Goal: Navigation & Orientation: Understand site structure

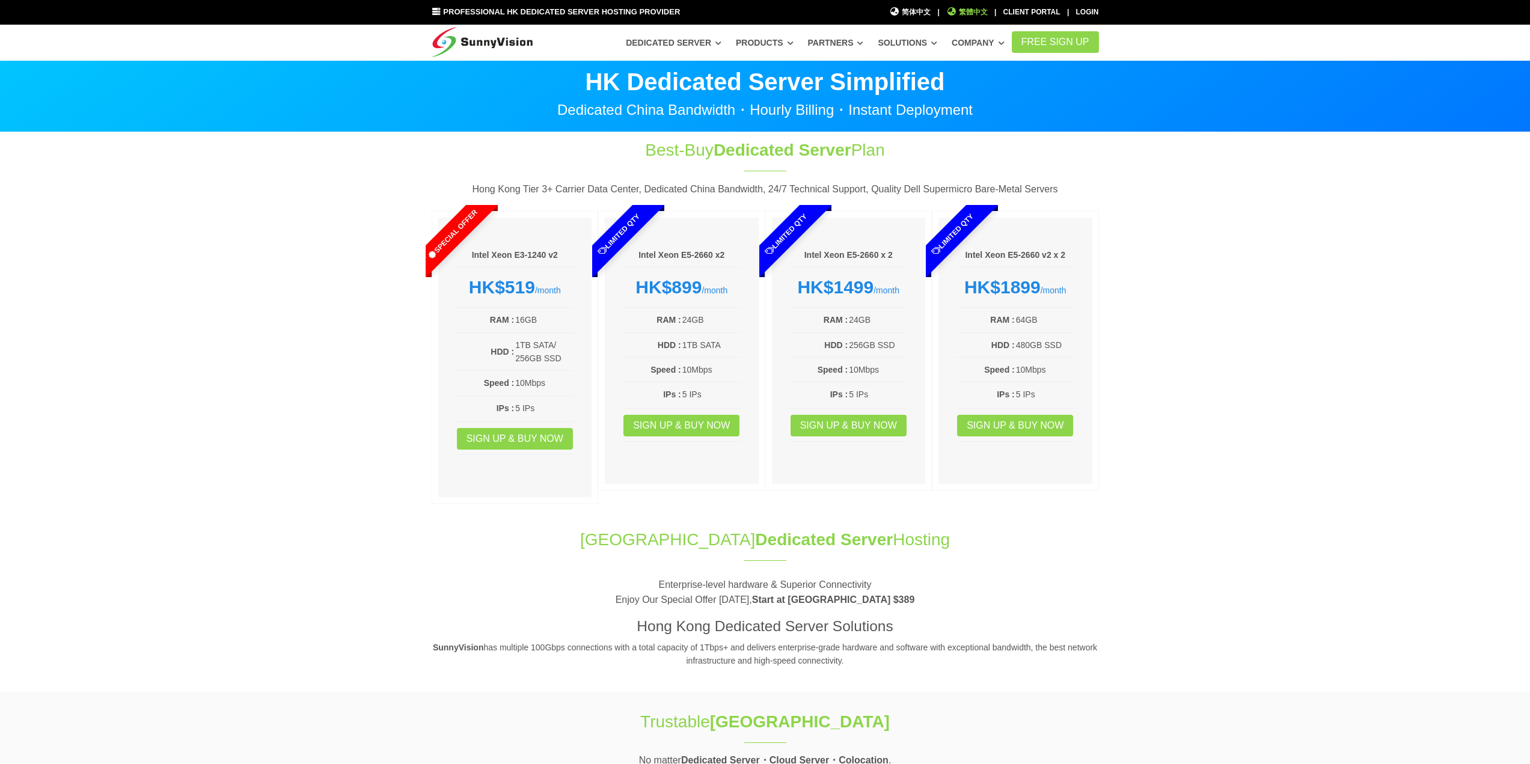
click at [968, 10] on span "繁體中文" at bounding box center [966, 12] width 41 height 11
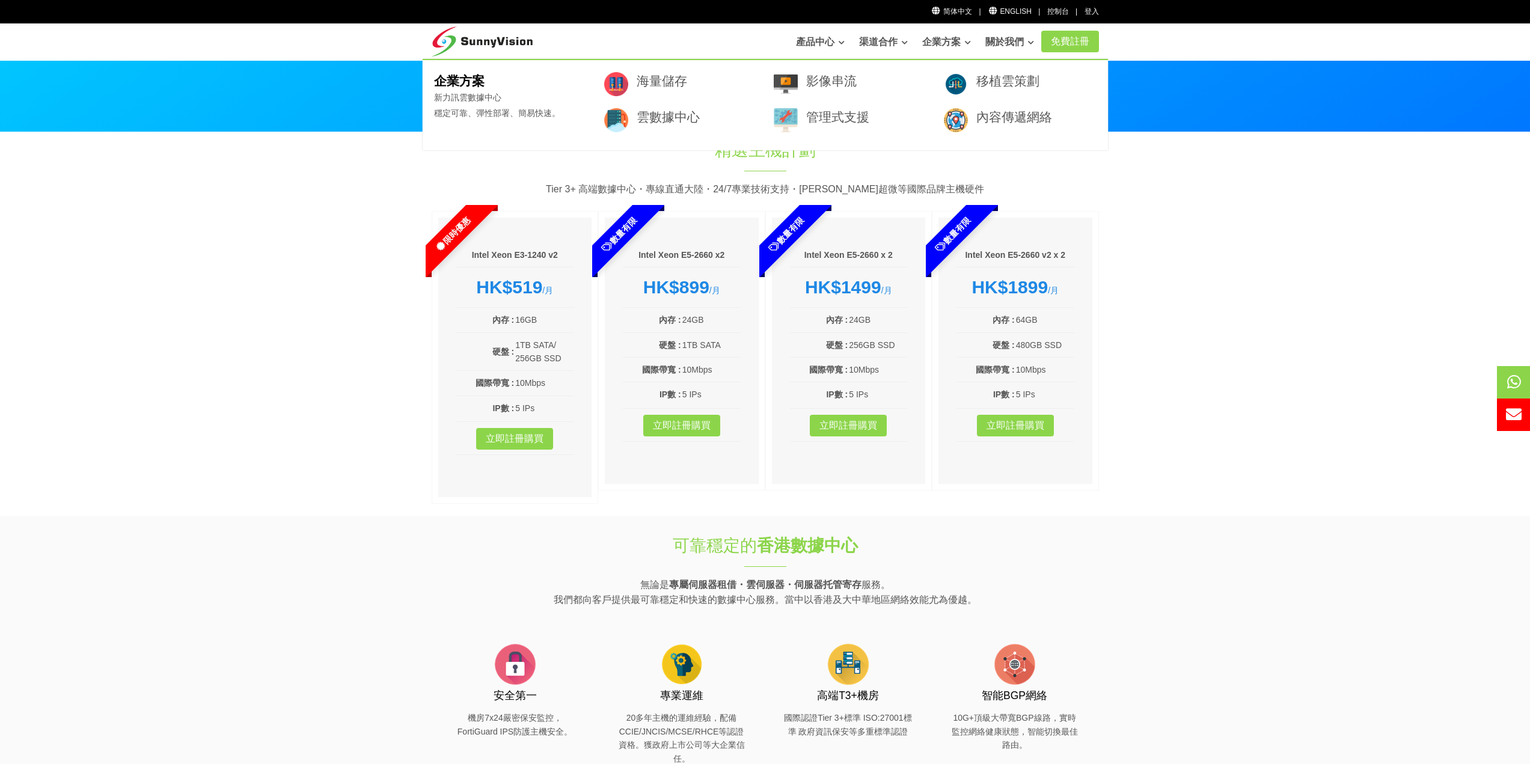
click at [848, 89] on h3 "影像串流" at bounding box center [866, 80] width 120 height 17
click at [847, 85] on link "影像串流" at bounding box center [831, 81] width 50 height 14
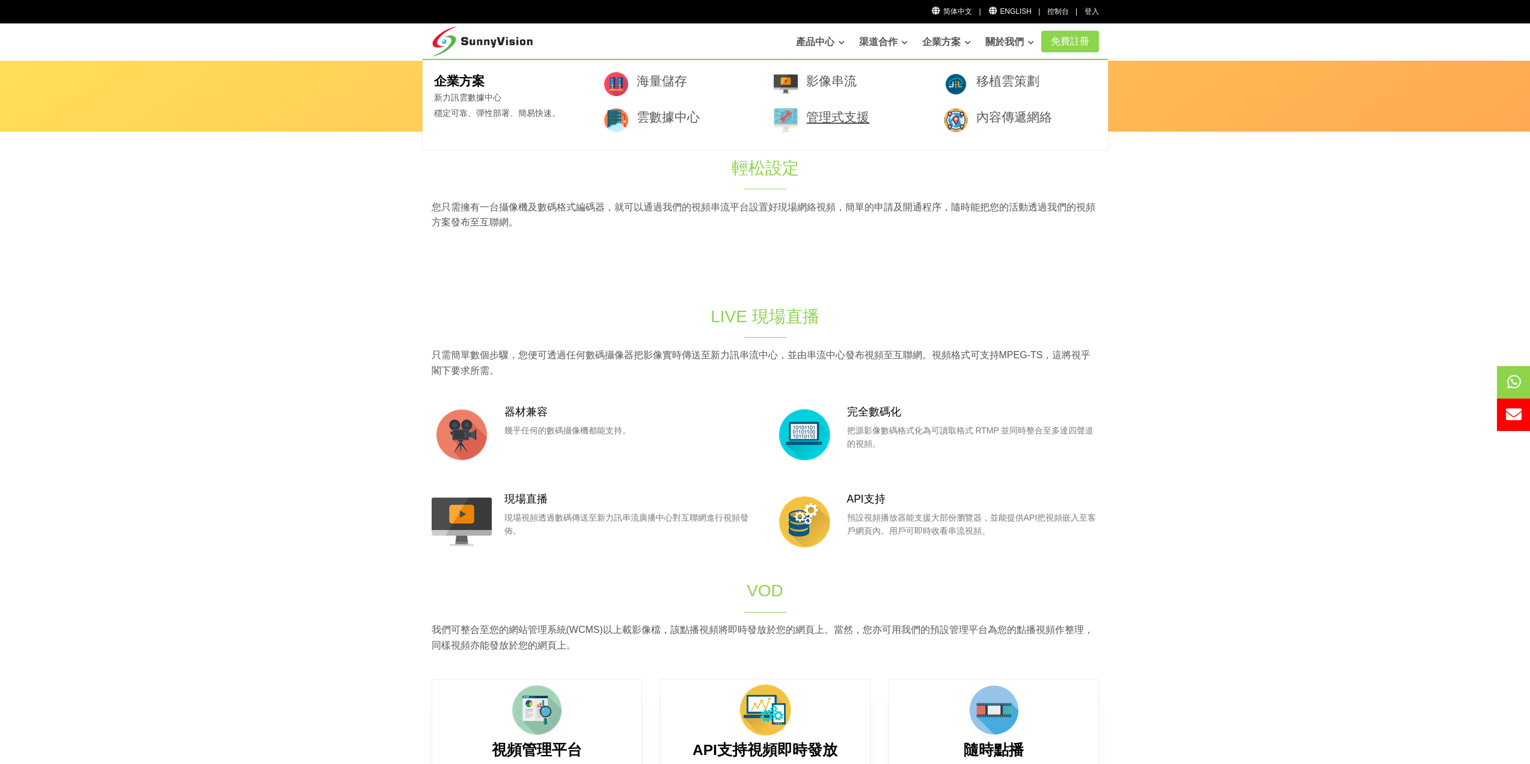
click at [839, 117] on link "管理式支援" at bounding box center [837, 117] width 63 height 14
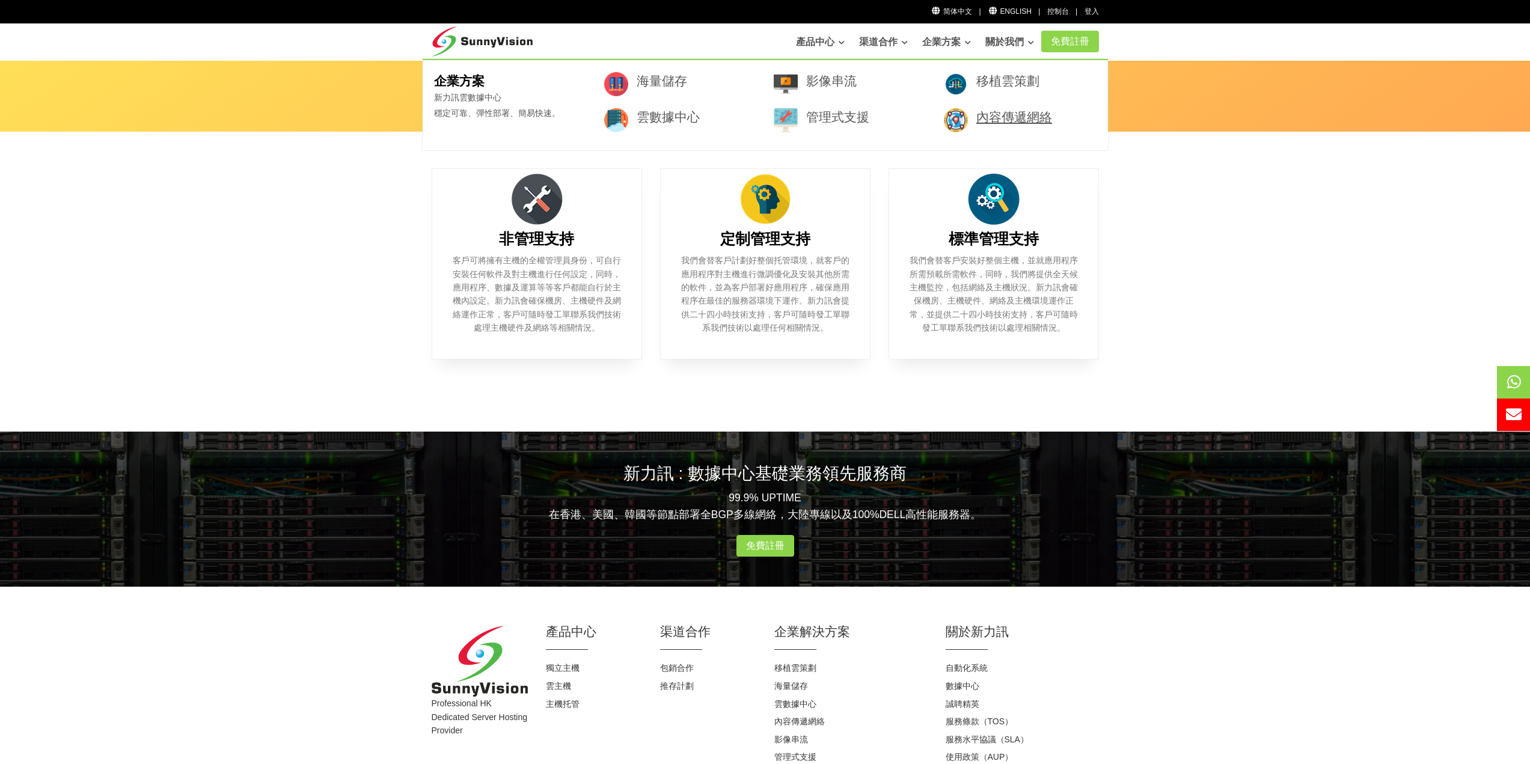
click at [998, 121] on link "內容傳遞網絡" at bounding box center [1014, 117] width 76 height 14
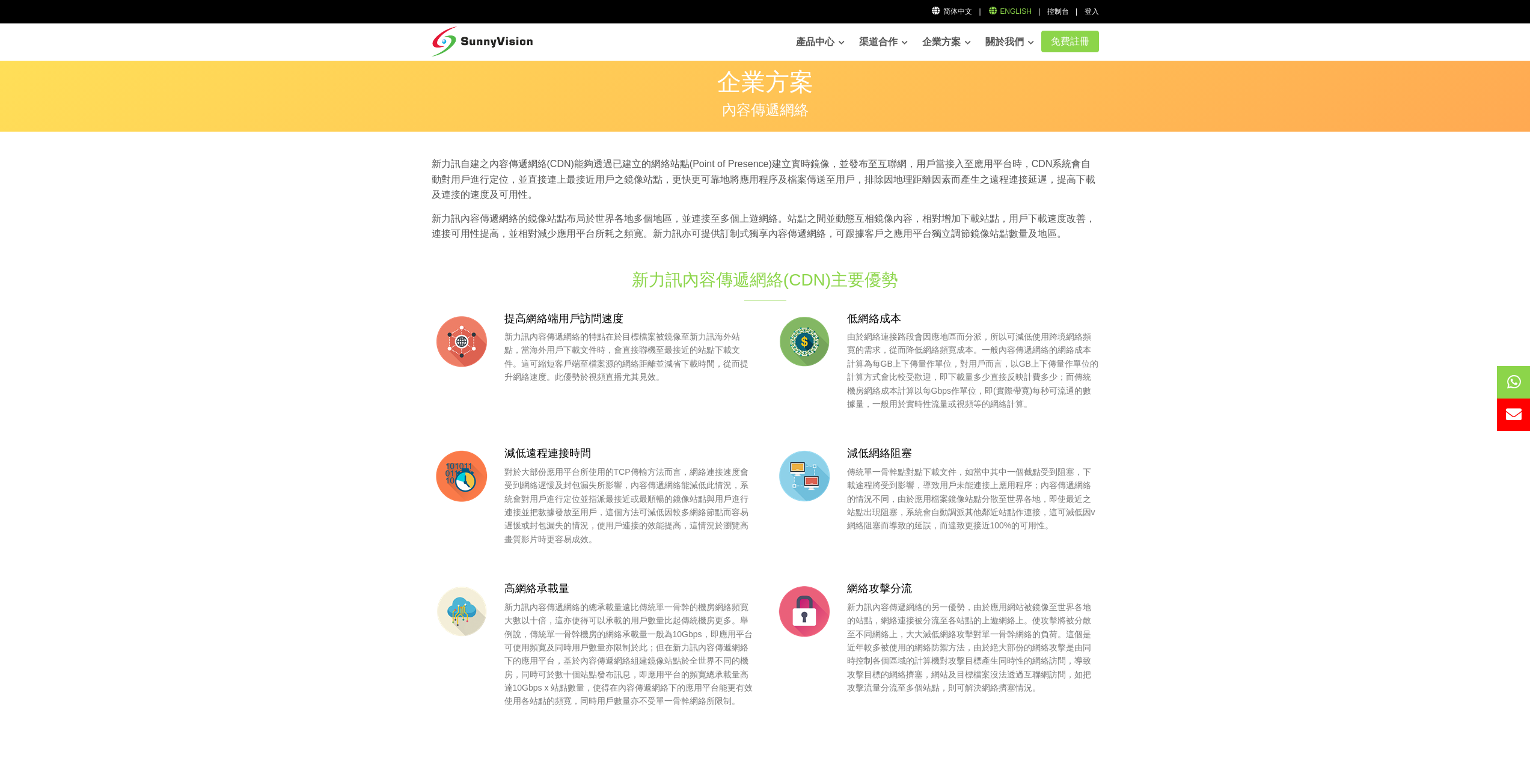
click at [1011, 11] on link "English" at bounding box center [1010, 11] width 44 height 8
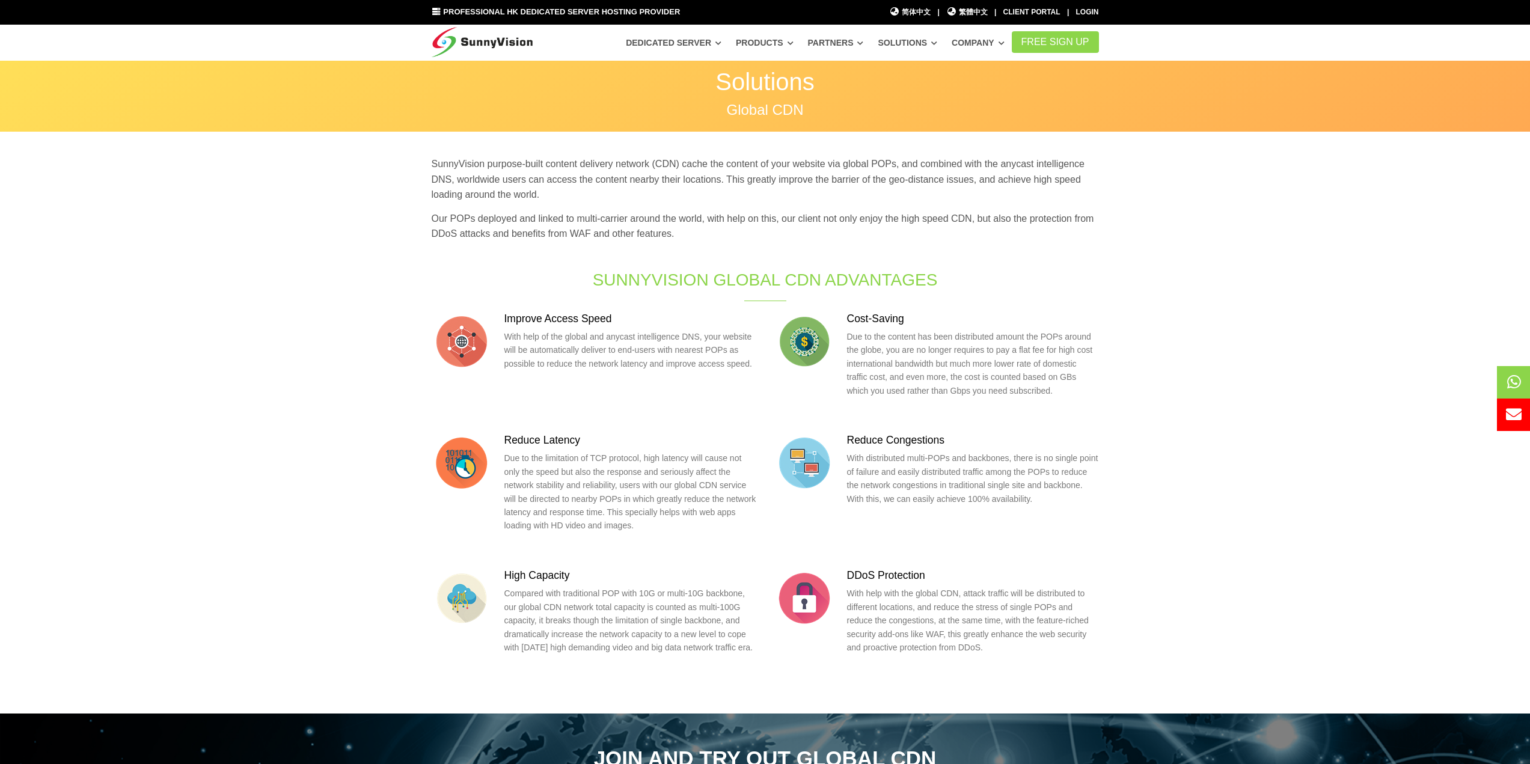
click at [251, 342] on section "SunnyVision purpose-built content delivery network (CDN) cache the content of y…" at bounding box center [765, 422] width 1530 height 581
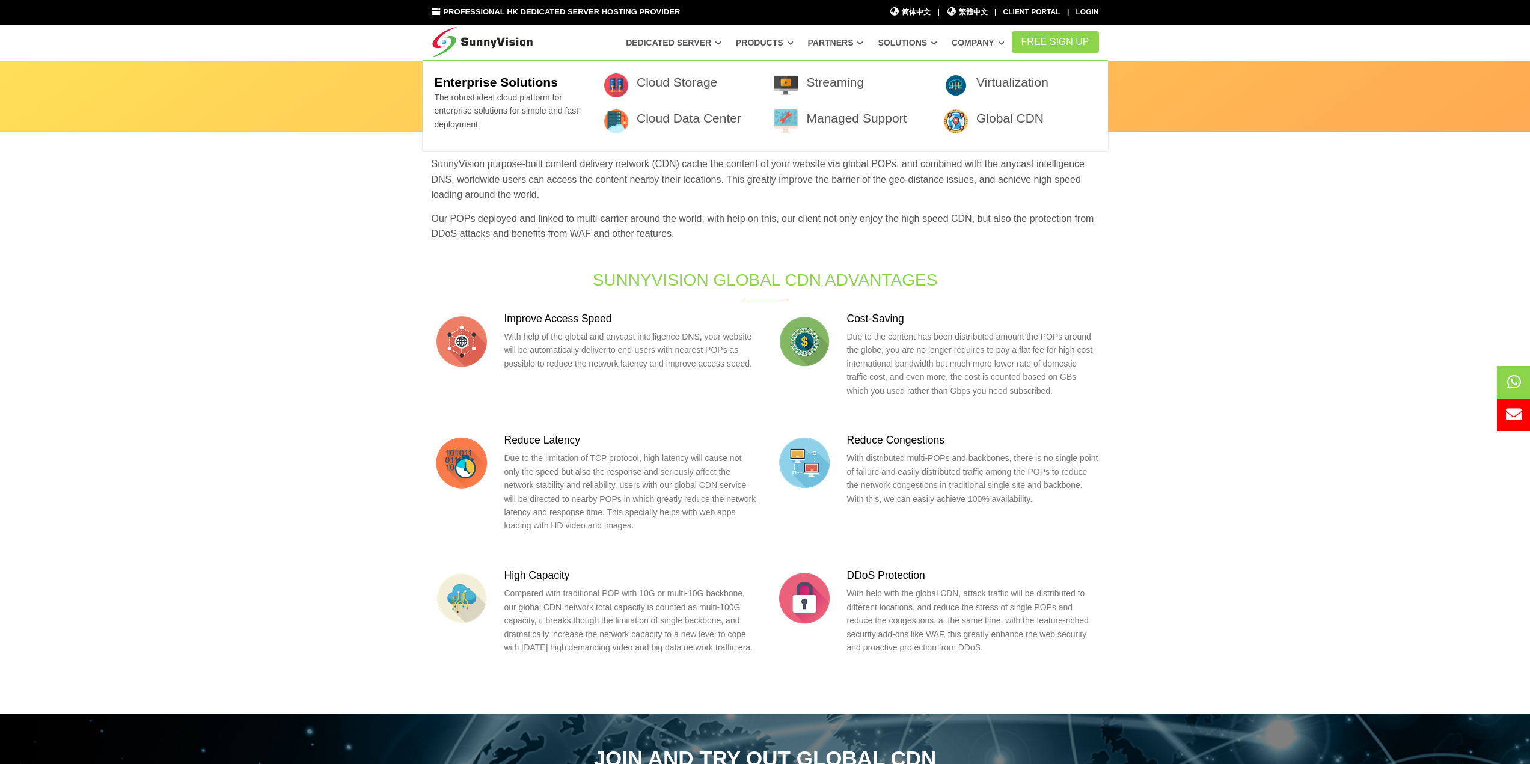
click at [1248, 287] on section "SunnyVision purpose-built content delivery network (CDN) cache the content of y…" at bounding box center [765, 422] width 1530 height 581
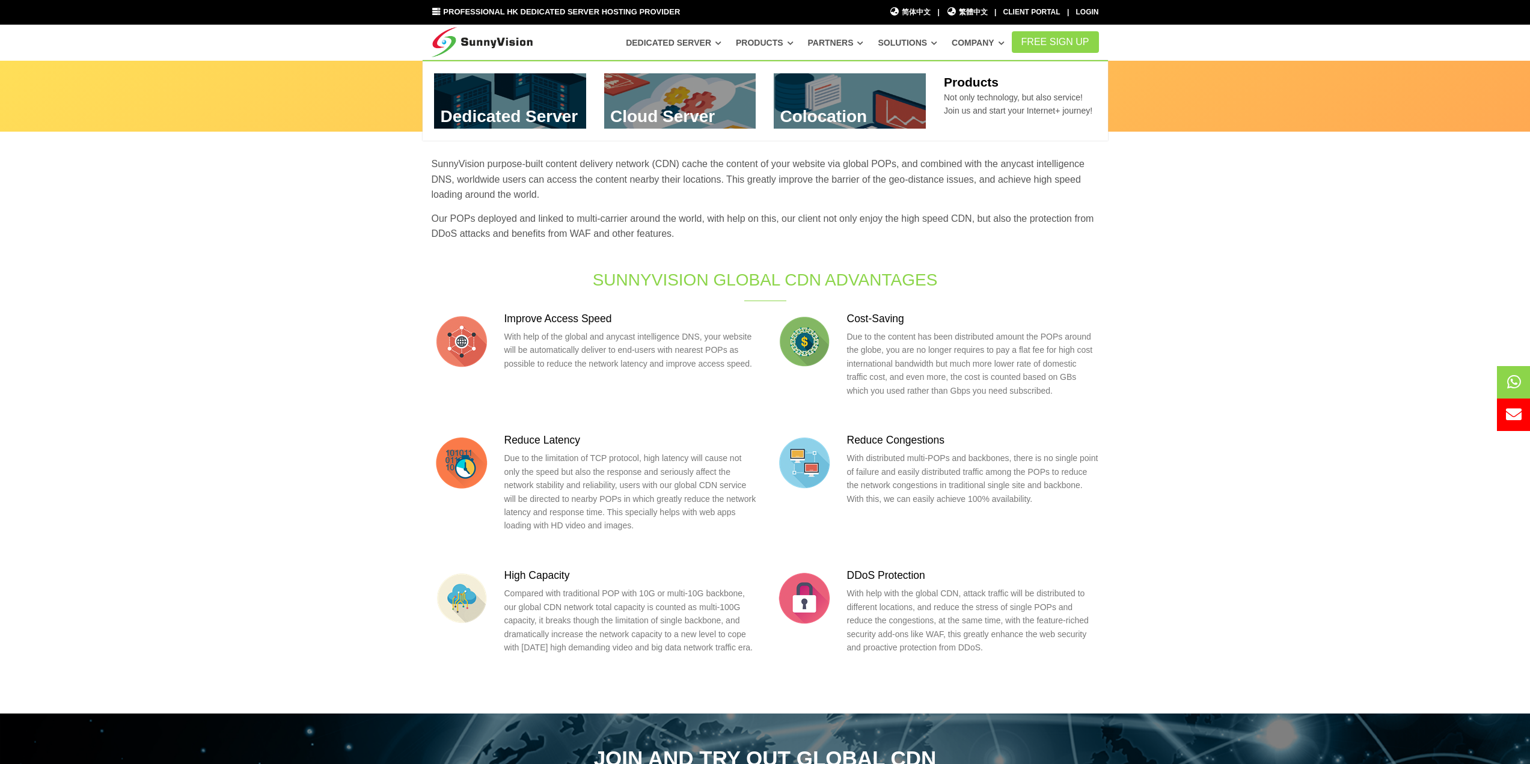
click at [857, 108] on link at bounding box center [850, 100] width 152 height 55
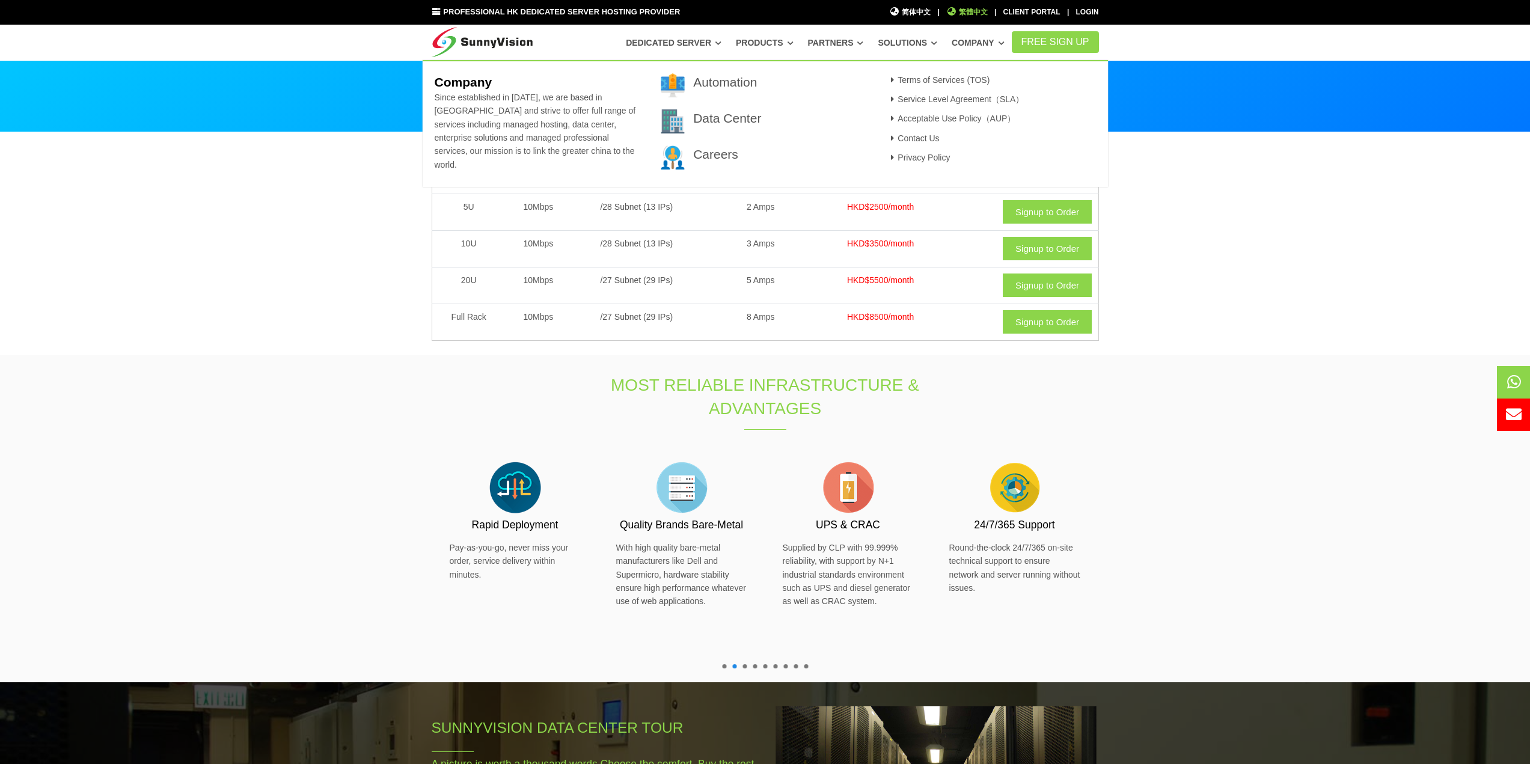
click at [974, 11] on span "繁體中文" at bounding box center [966, 12] width 41 height 11
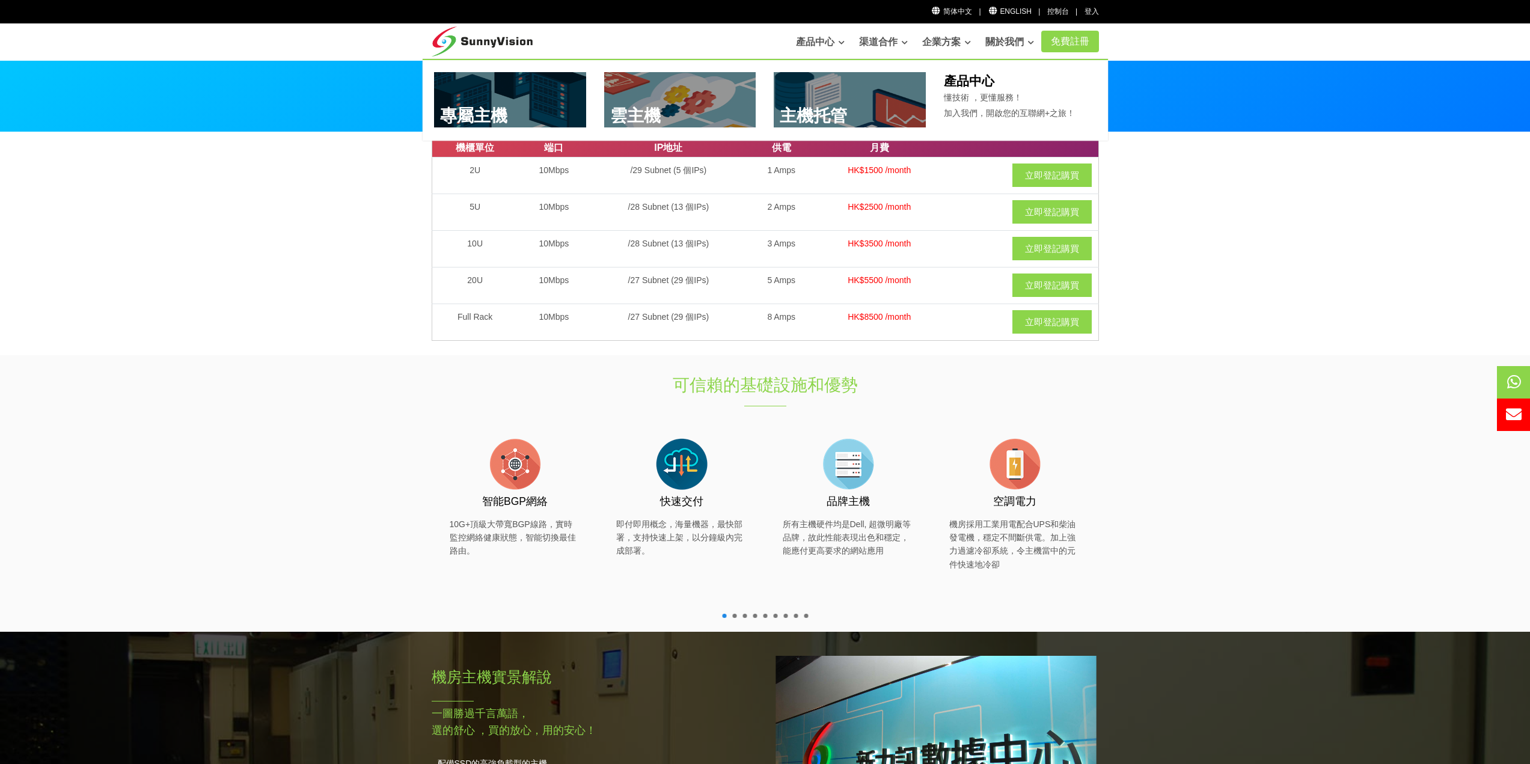
click at [810, 120] on link at bounding box center [850, 99] width 152 height 55
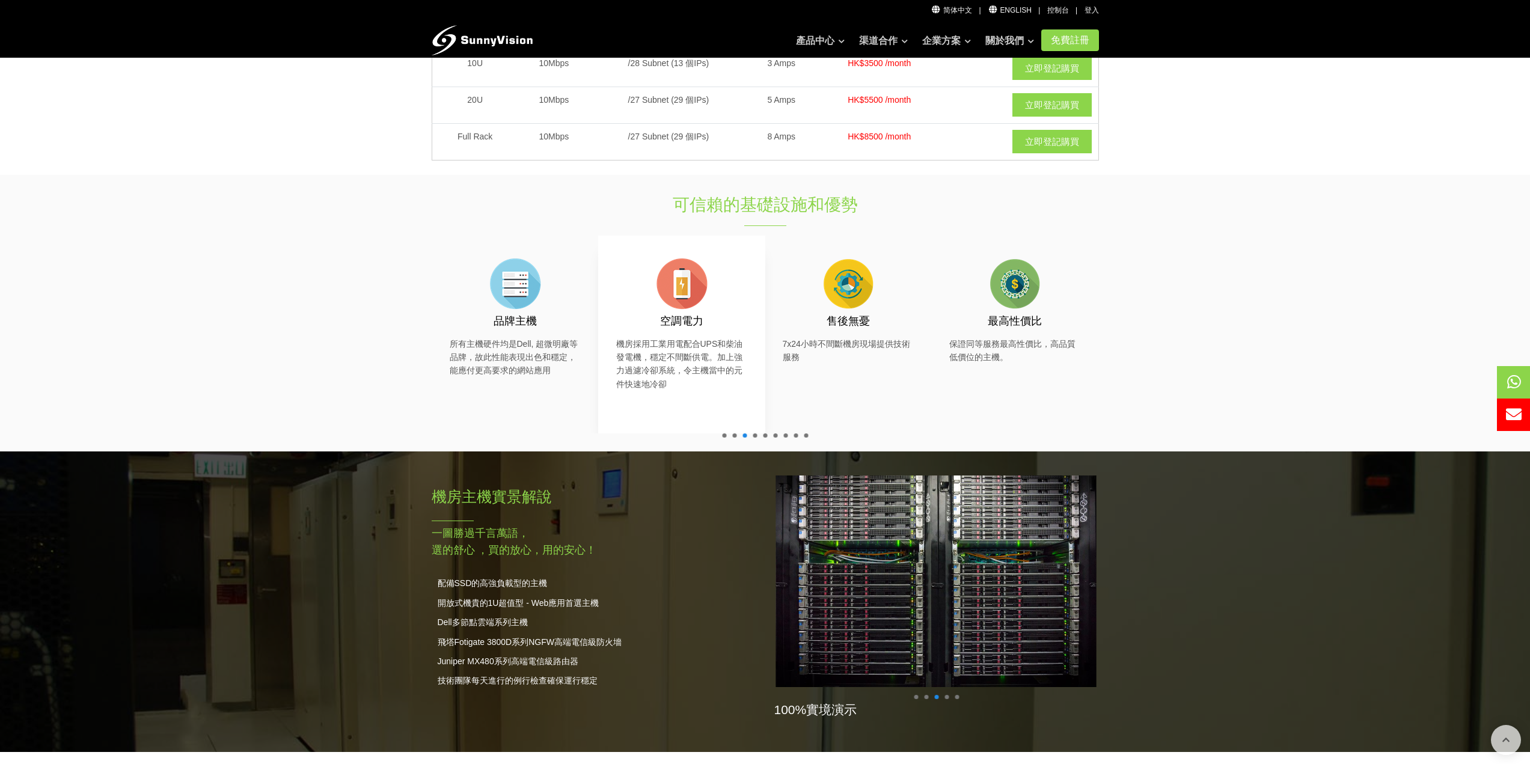
scroll to position [301, 0]
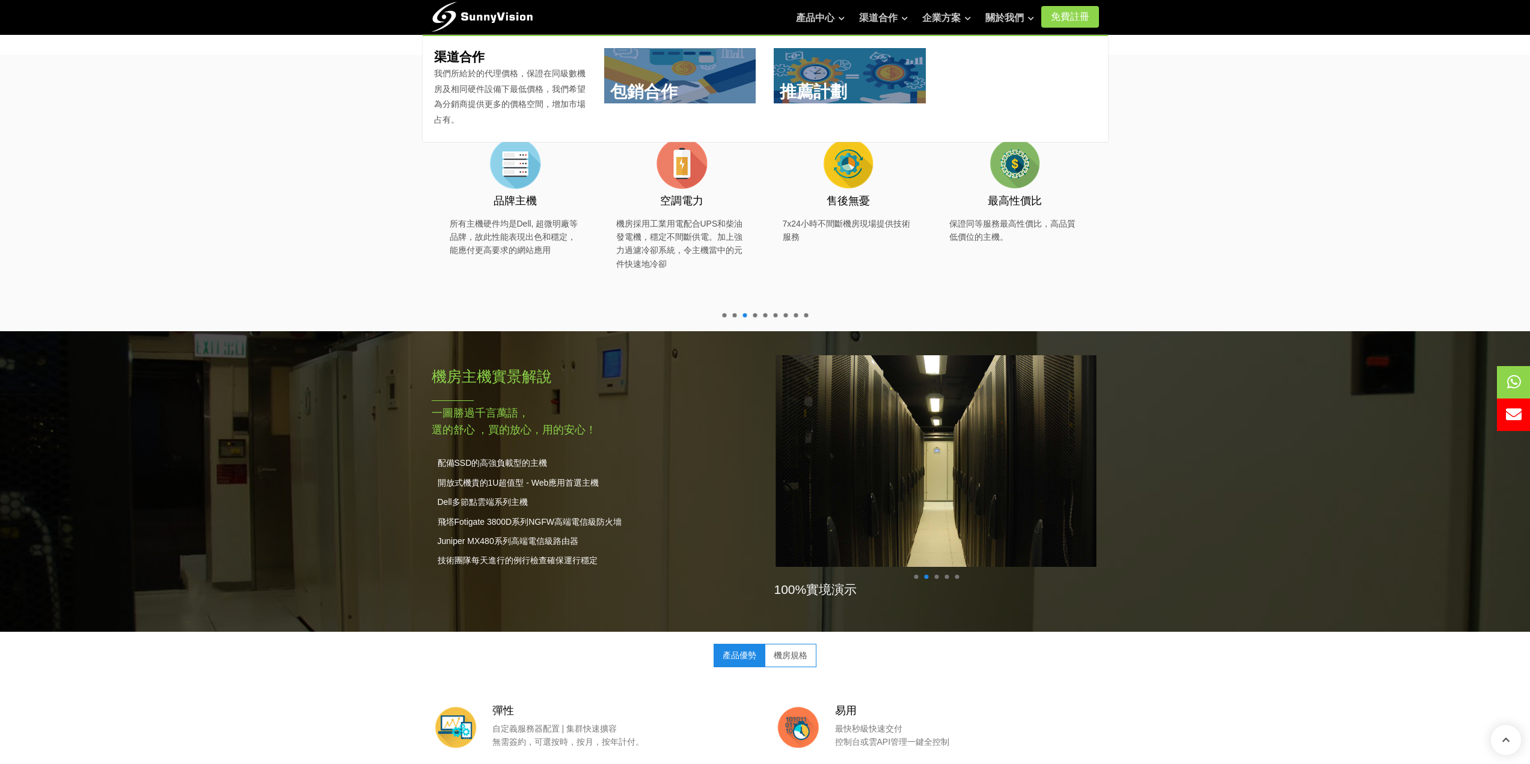
click at [703, 85] on link at bounding box center [680, 75] width 152 height 55
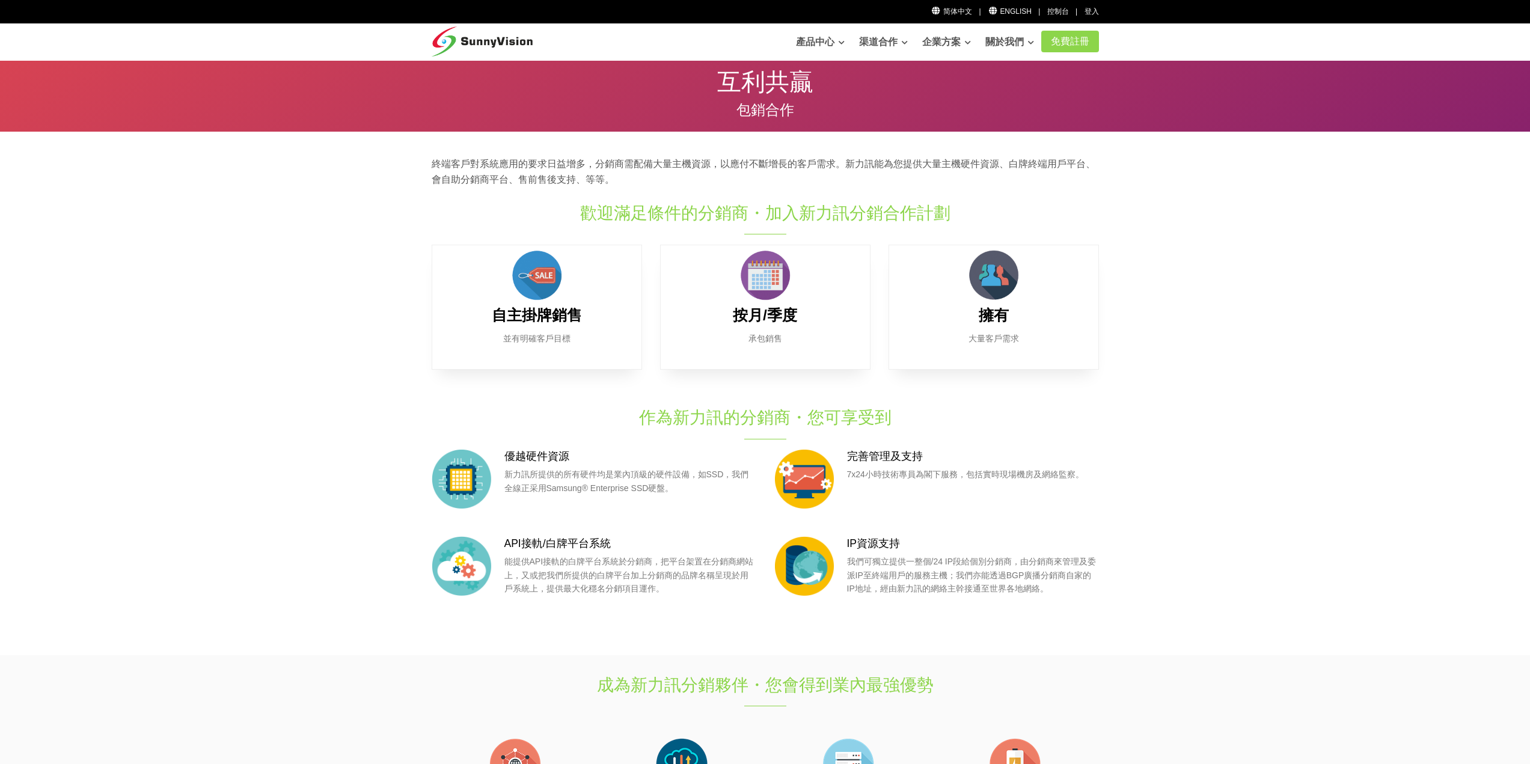
click at [322, 307] on section "終端客戶對系統應用的要求日益增多，分銷商需配備大量主機資源，以應付不斷增長的客戶需求。新力訊能為您提供大量主機硬件資源、白牌終端用戶平台、會自助分銷商平台、售…" at bounding box center [765, 393] width 1530 height 523
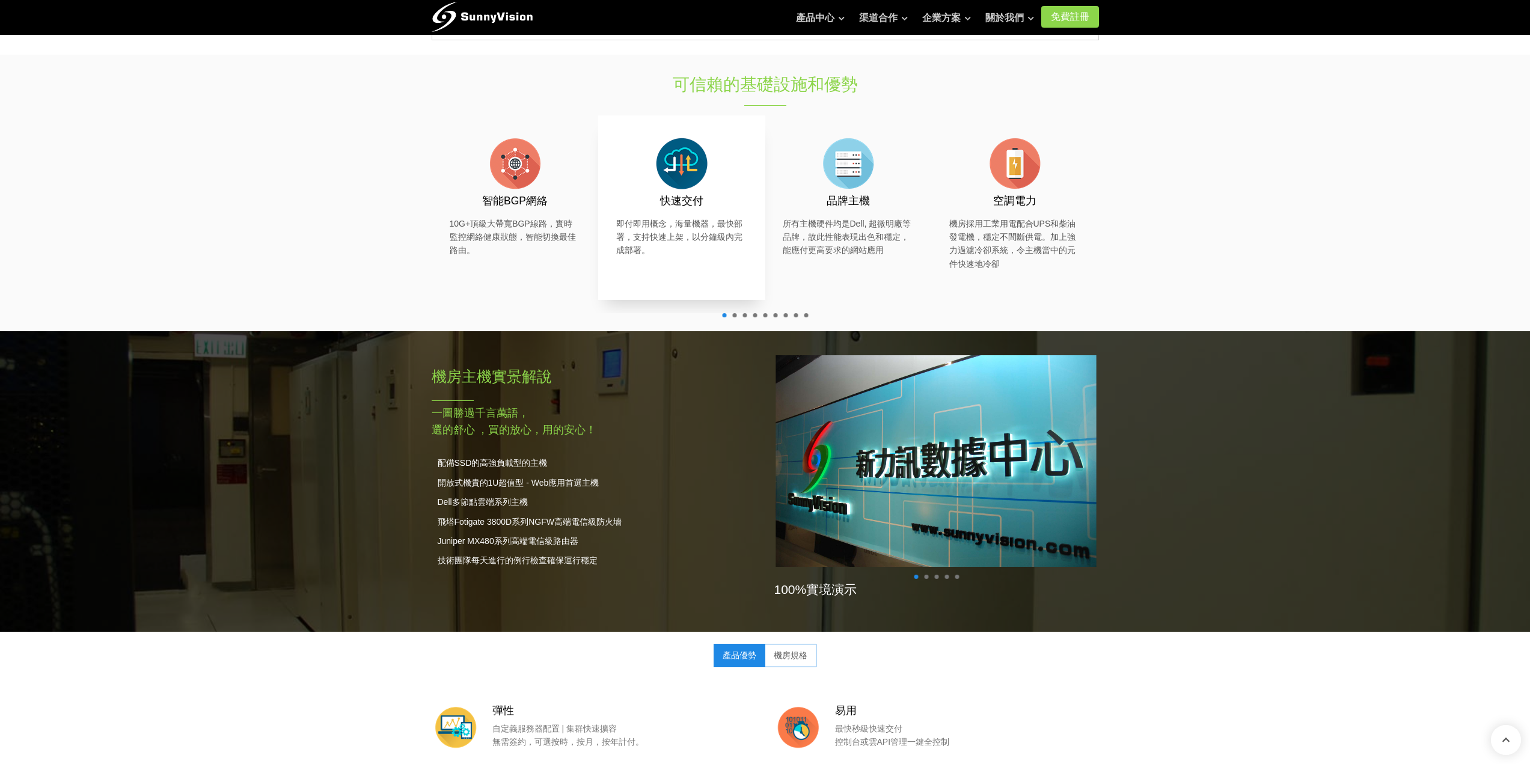
scroll to position [301, 0]
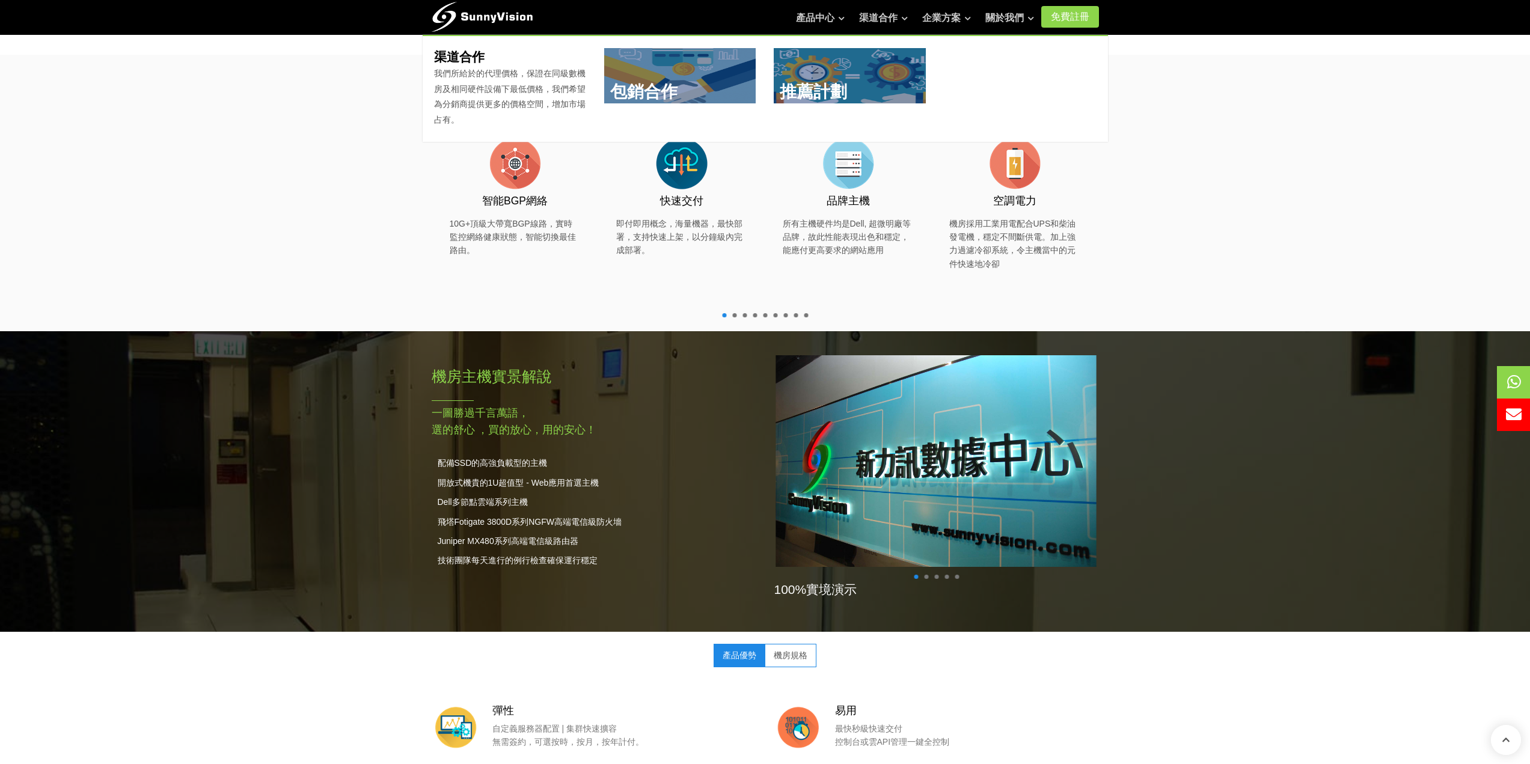
click at [860, 70] on link at bounding box center [850, 75] width 152 height 55
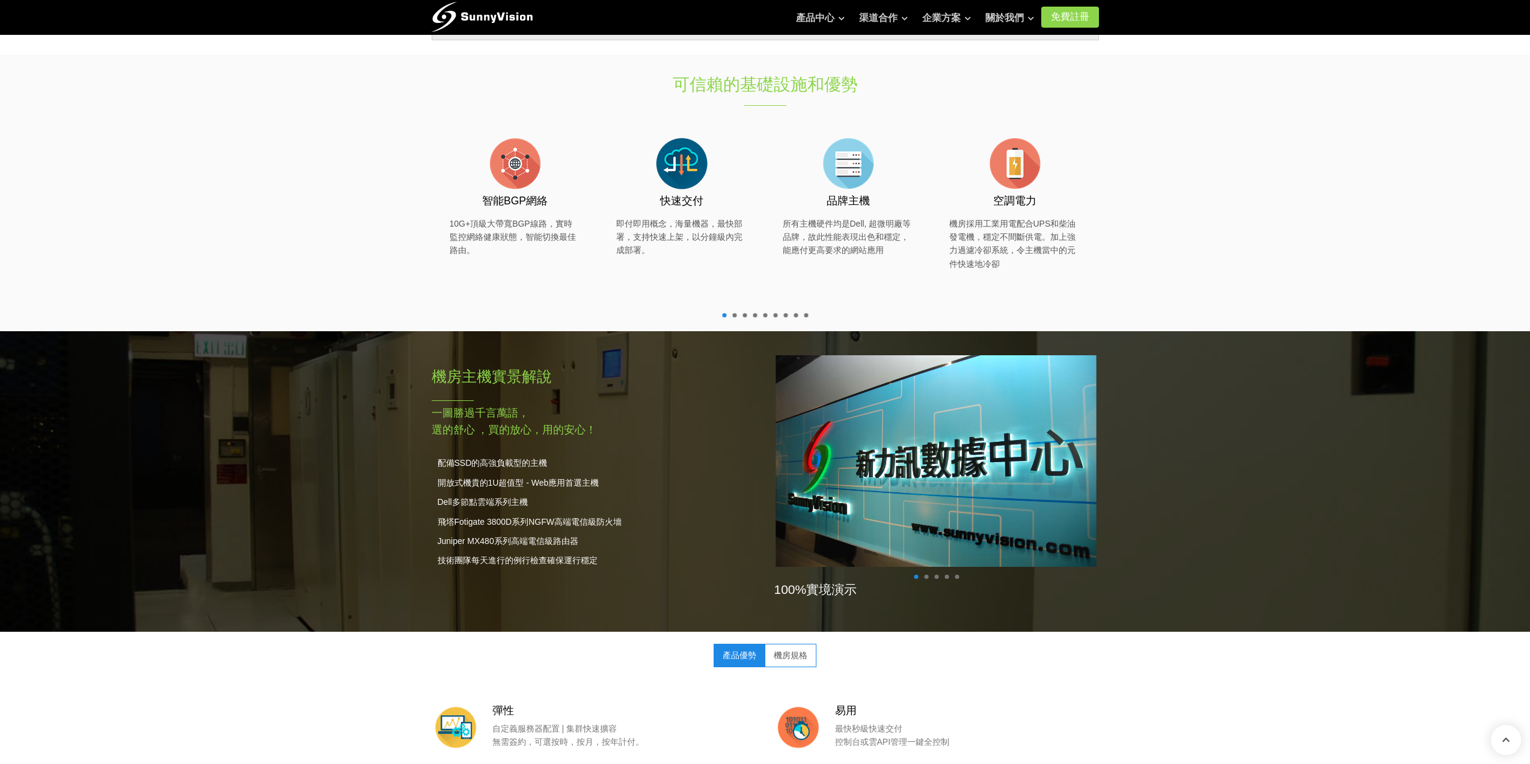
scroll to position [301, 0]
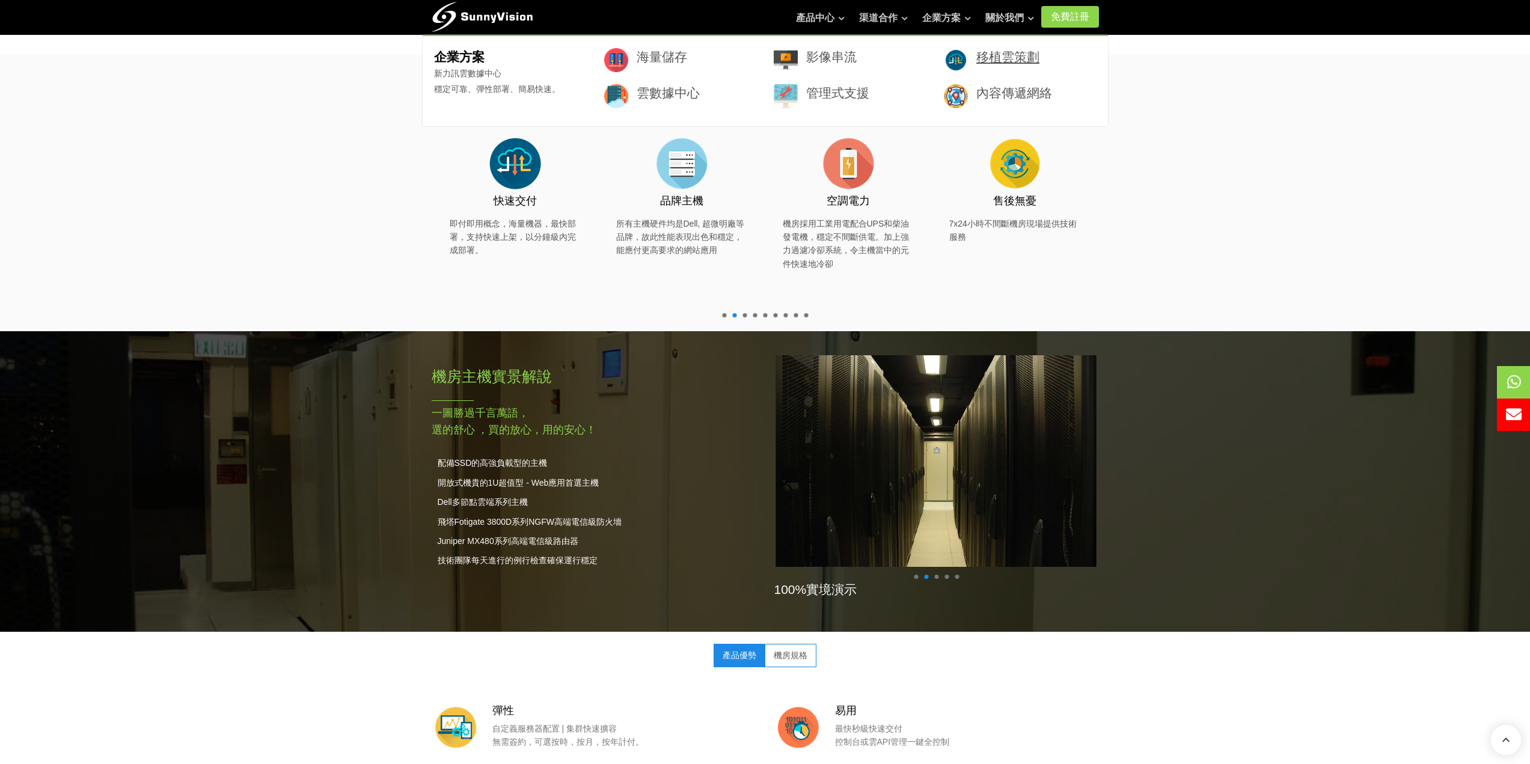
click at [1022, 64] on link "移植雲策劃" at bounding box center [1007, 57] width 63 height 14
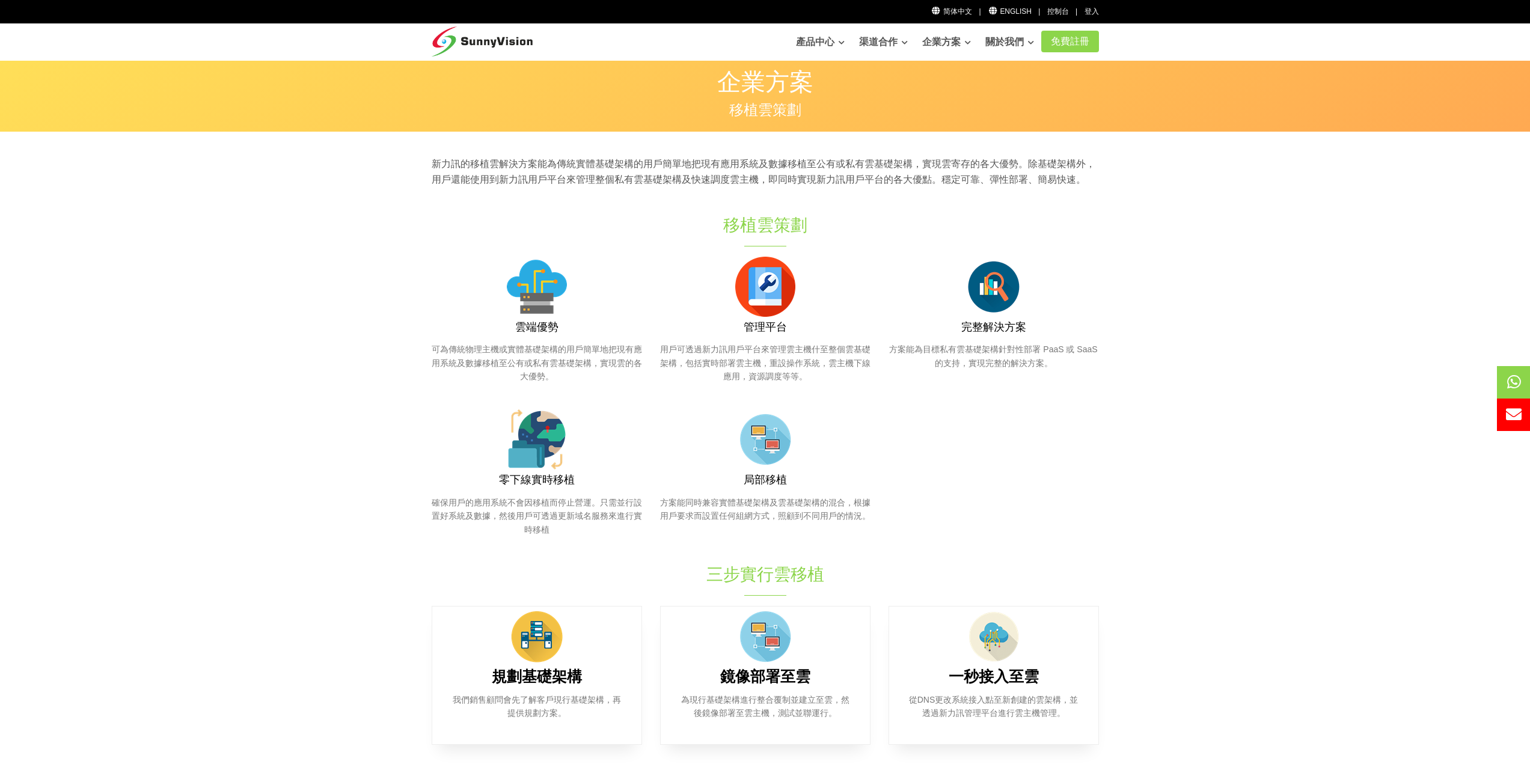
click at [322, 240] on section "新力訊的移植雲解決方案能為傳統實體基礎架構的用戶簡單地把現有應用系統及數據移植至公有或私有雲基礎架構，實現雲寄存的各大優勢。除基礎架構外，用戶還能使用到新力訊…" at bounding box center [765, 641] width 1530 height 1019
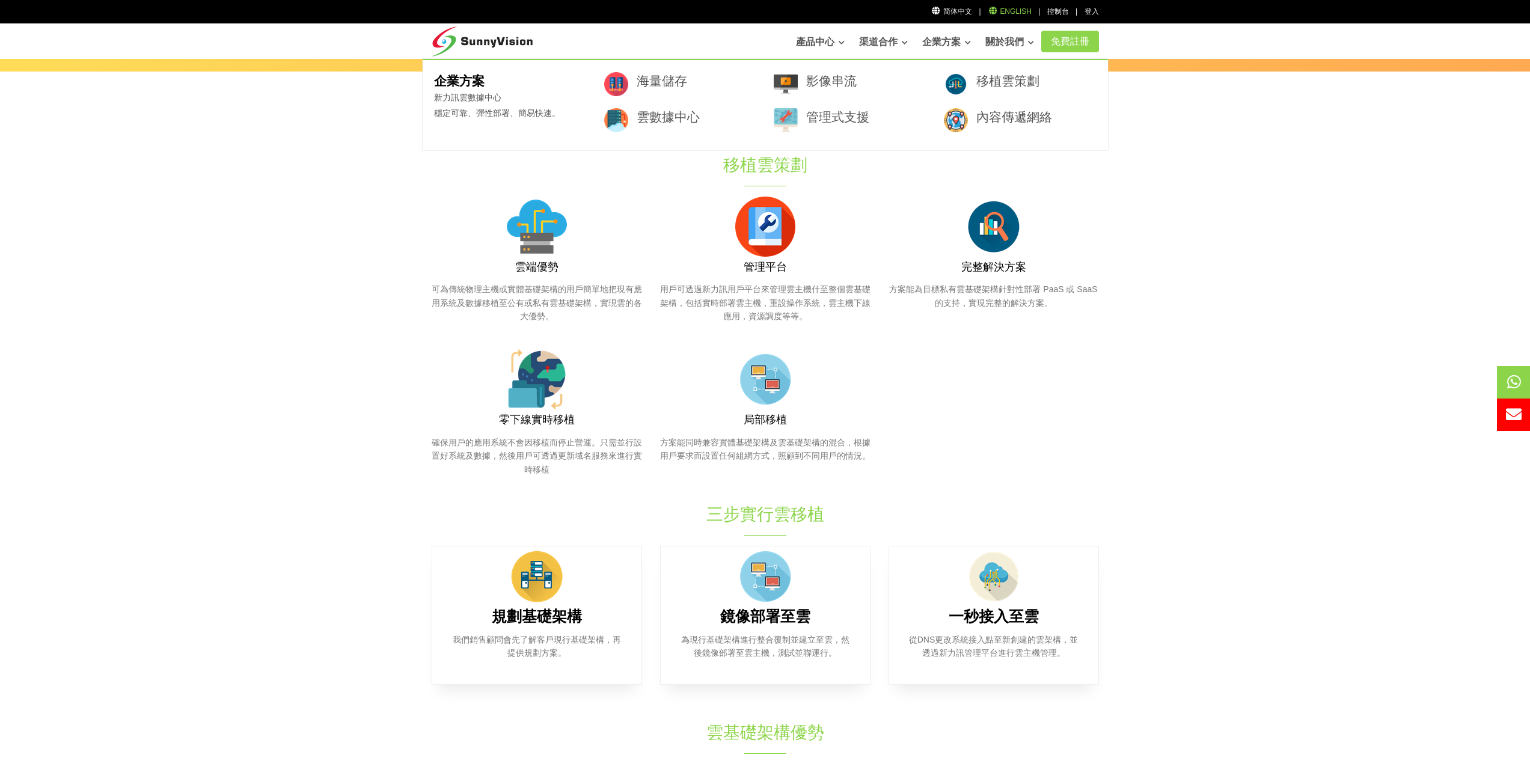
click at [1010, 11] on link "English" at bounding box center [1010, 11] width 44 height 8
